Goal: Information Seeking & Learning: Learn about a topic

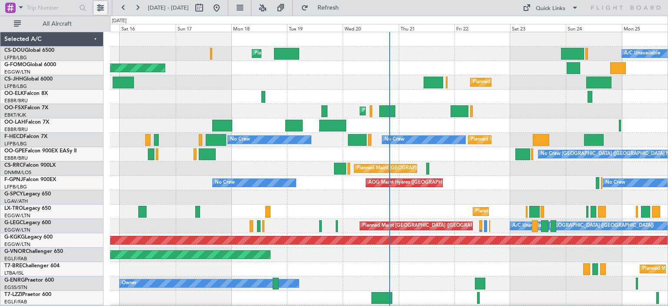
click at [97, 9] on button at bounding box center [100, 8] width 14 height 14
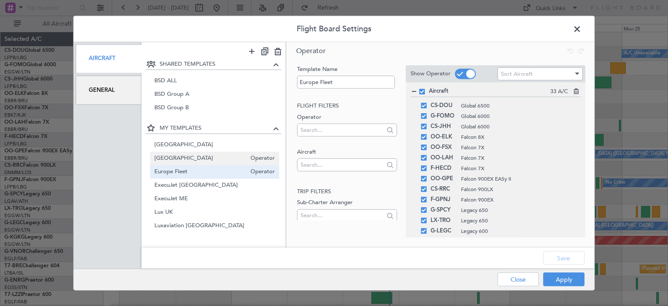
click at [177, 157] on span "[GEOGRAPHIC_DATA]" at bounding box center [200, 158] width 92 height 9
type input "[GEOGRAPHIC_DATA]"
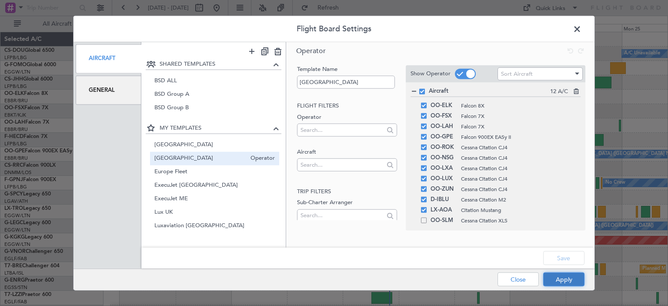
click at [560, 281] on button "Apply" at bounding box center [563, 279] width 41 height 14
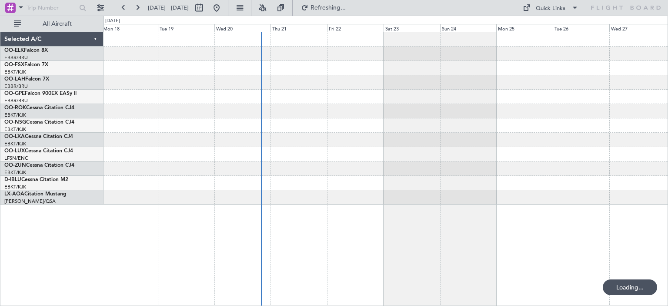
click at [357, 177] on div at bounding box center [385, 183] width 564 height 14
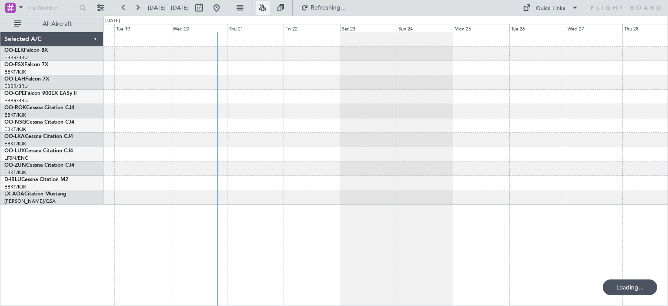
click at [269, 6] on button at bounding box center [263, 8] width 14 height 14
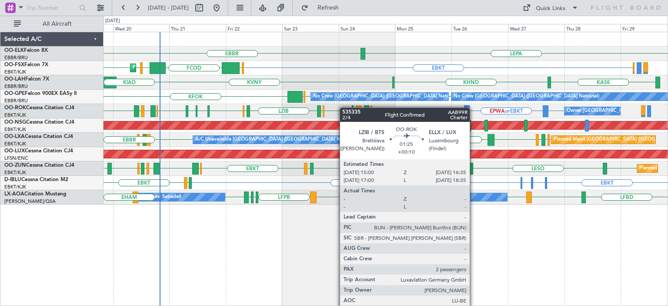
click at [323, 110] on div "LEPA [GEOGRAPHIC_DATA] Planned Maint [GEOGRAPHIC_DATA]-[GEOGRAPHIC_DATA] EBKT E…" at bounding box center [385, 118] width 564 height 172
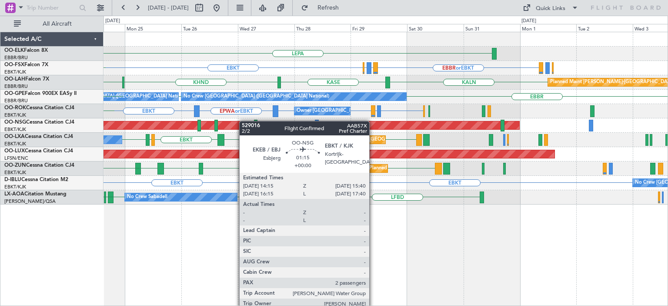
click at [196, 121] on div "LEPA [GEOGRAPHIC_DATA] EBBR or EBKT LIRZ or EBKT EBBR or EBKT EBKT EGGW KALN [G…" at bounding box center [385, 118] width 564 height 172
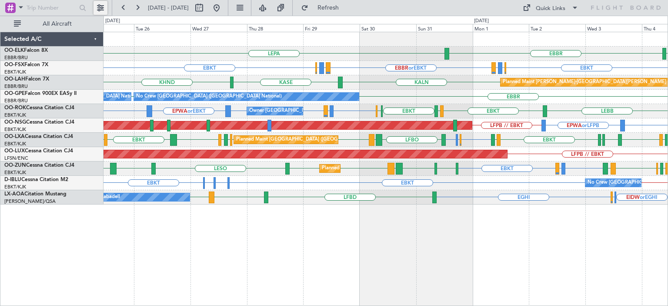
click at [99, 7] on button at bounding box center [100, 8] width 14 height 14
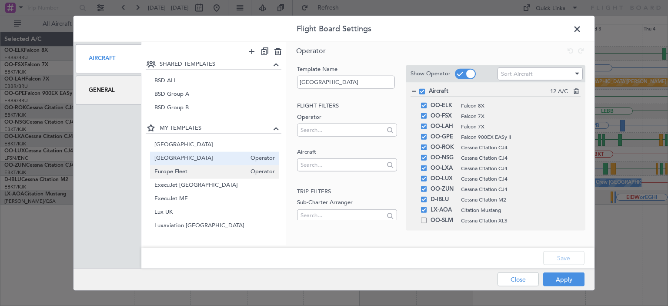
click at [185, 173] on span "Europe Fleet" at bounding box center [200, 171] width 92 height 9
type input "Europe Fleet"
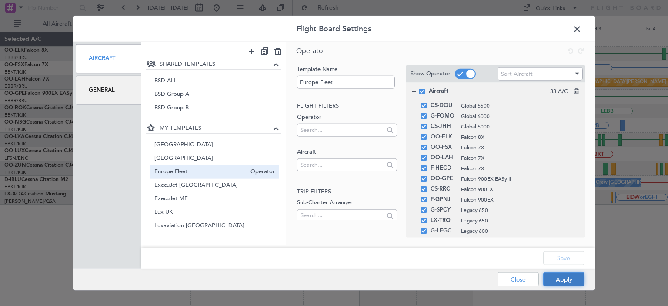
click at [565, 281] on button "Apply" at bounding box center [563, 279] width 41 height 14
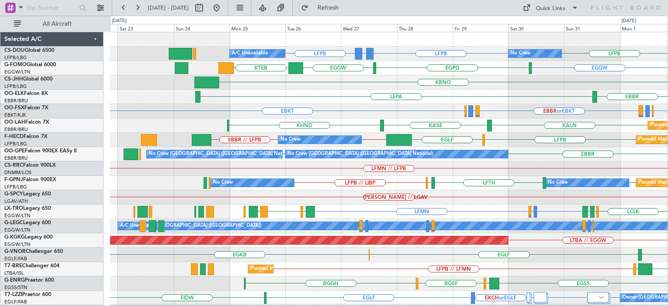
click at [333, 132] on div "LFPB GMMX or LFPB LFPB LFPB No Crew Planned Maint [GEOGRAPHIC_DATA] ([GEOGRAPHI…" at bounding box center [388, 276] width 557 height 488
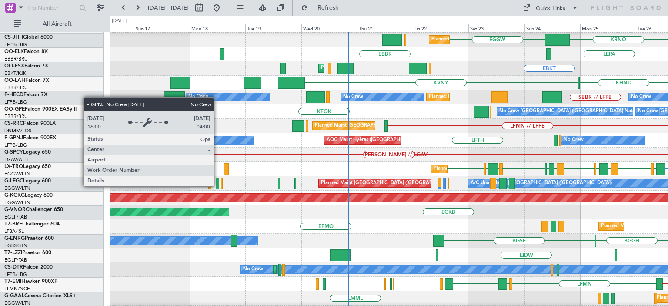
click at [568, 143] on div "No Crew" at bounding box center [573, 139] width 20 height 13
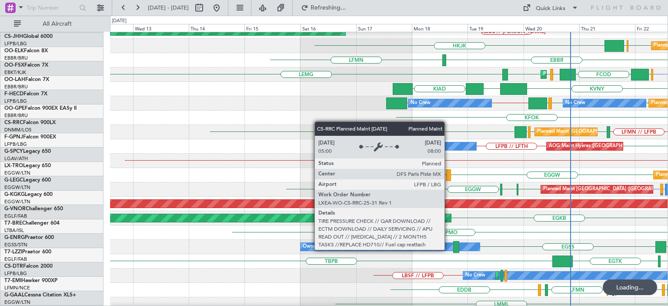
scroll to position [37, 0]
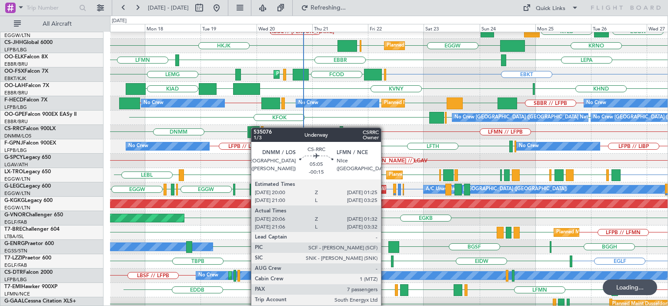
click at [250, 127] on div at bounding box center [253, 132] width 12 height 12
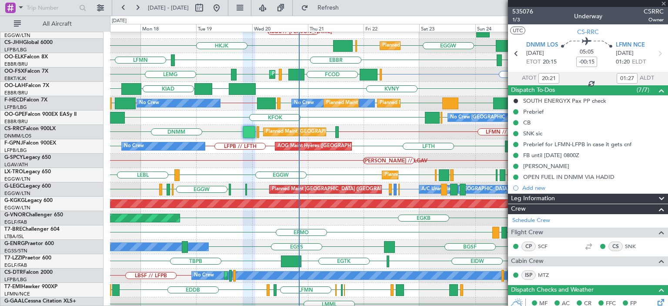
click at [662, 3] on div at bounding box center [588, 3] width 160 height 7
click at [663, 3] on div at bounding box center [588, 3] width 160 height 7
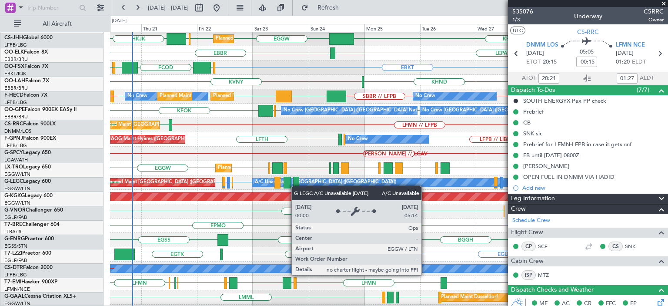
click at [293, 185] on div at bounding box center [296, 182] width 6 height 12
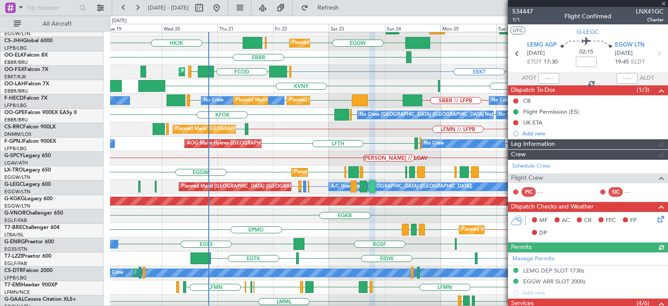
scroll to position [39, 0]
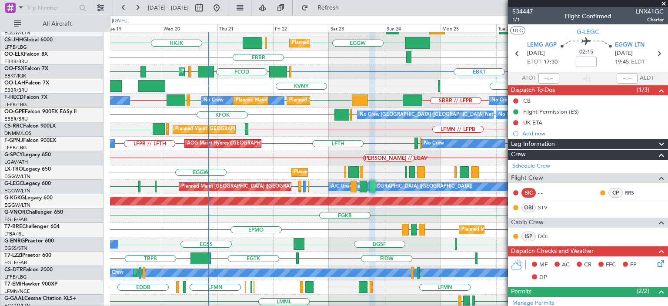
click at [401, 165] on div "[PERSON_NAME] // LGAV" at bounding box center [388, 158] width 557 height 14
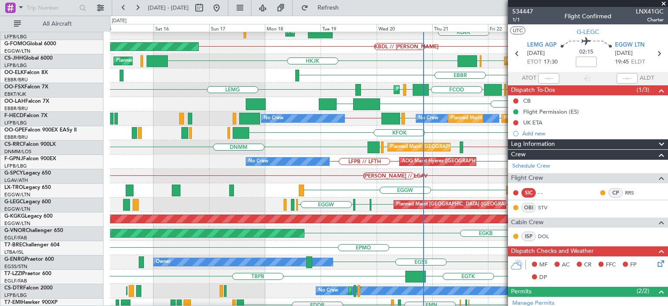
click at [445, 182] on div "[PERSON_NAME] // LGAV" at bounding box center [388, 176] width 557 height 14
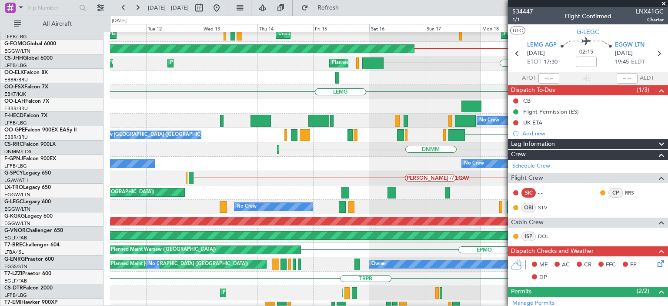
scroll to position [19, 0]
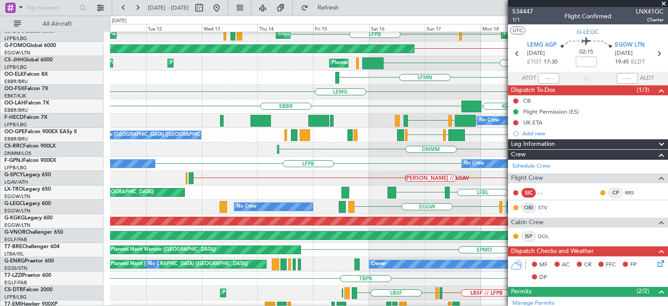
click at [148, 162] on div "AOG Maint Hyères ([GEOGRAPHIC_DATA]-[GEOGRAPHIC_DATA]) No Crew No Crew LFPB // …" at bounding box center [388, 163] width 557 height 14
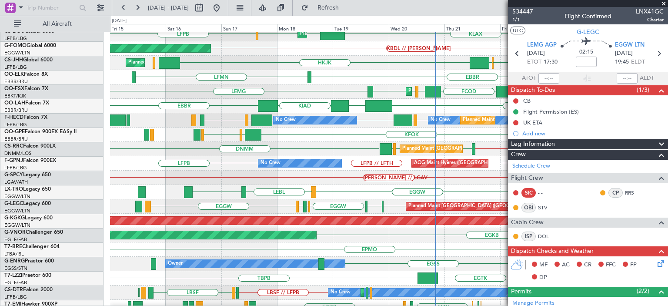
click at [664, 3] on span at bounding box center [663, 4] width 9 height 8
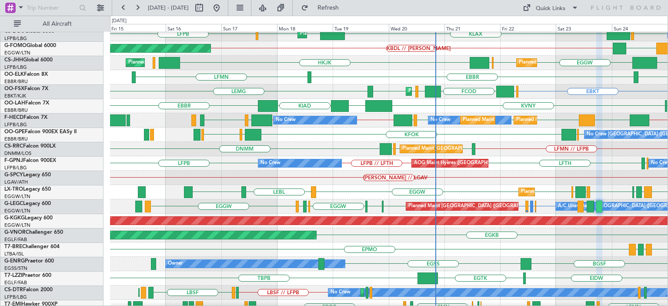
type input "0"
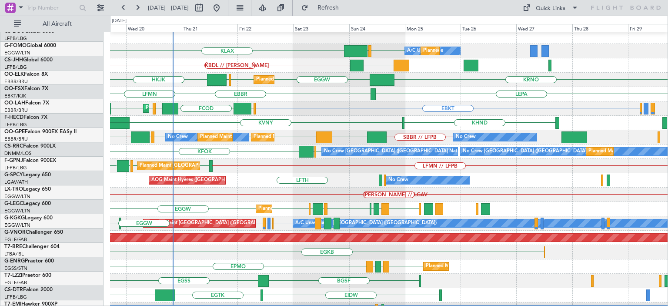
scroll to position [3, 0]
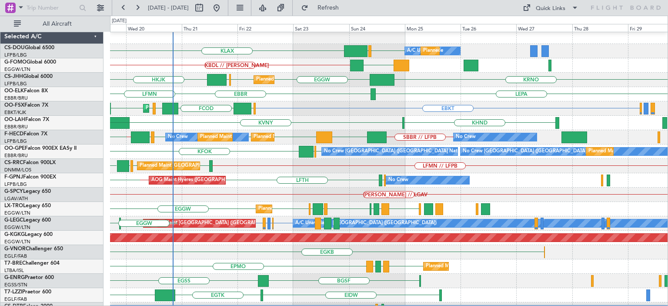
click at [247, 185] on div "LIBP // LFPB LIRN LFTH LFPB // LFTH No Crew [GEOGRAPHIC_DATA] ([GEOGRAPHIC_DATA…" at bounding box center [388, 180] width 557 height 14
